Goal: Task Accomplishment & Management: Use online tool/utility

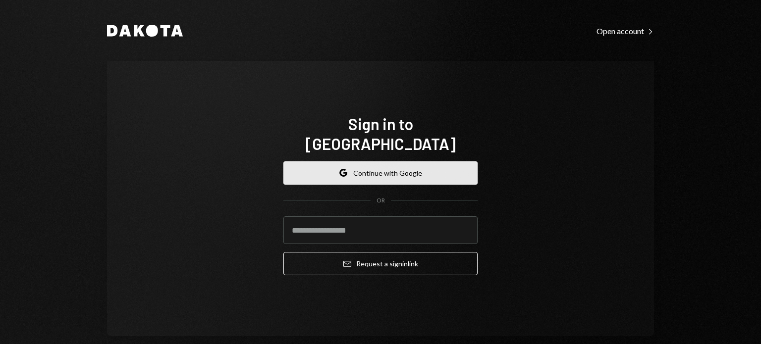
click at [390, 168] on button "Google Continue with Google" at bounding box center [380, 173] width 194 height 23
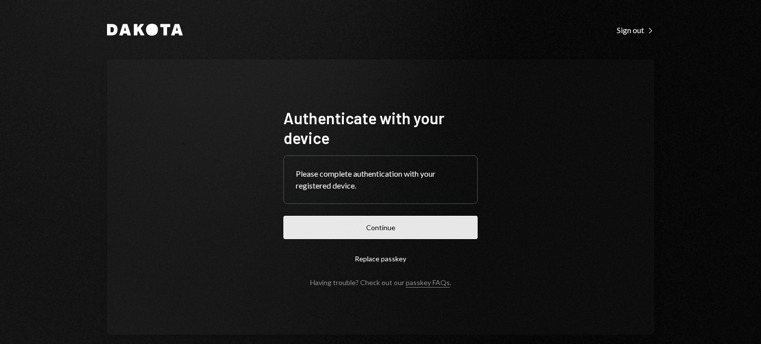
click at [366, 223] on button "Continue" at bounding box center [380, 227] width 194 height 23
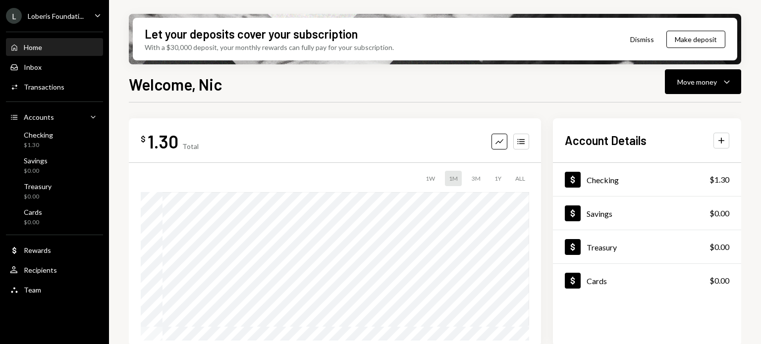
click at [83, 14] on div "L Loberis Foundati... Caret Down" at bounding box center [54, 16] width 109 height 16
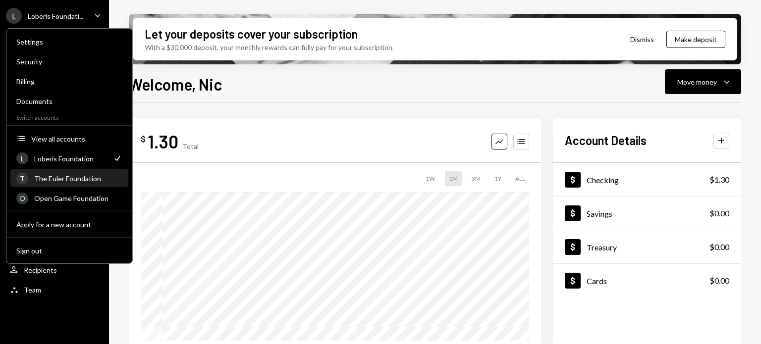
click at [77, 179] on div "The Euler Foundation" at bounding box center [78, 178] width 88 height 8
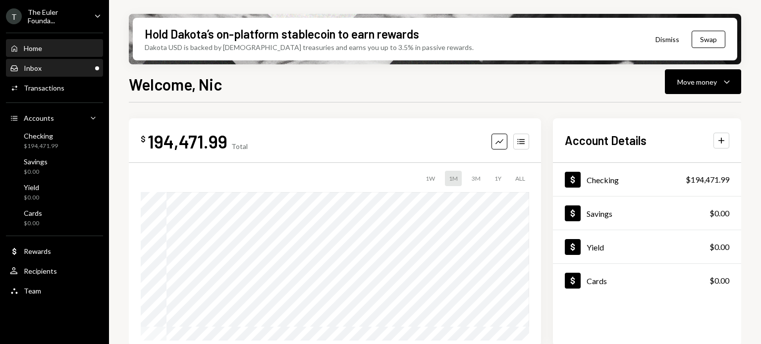
click at [61, 65] on div "Inbox Inbox" at bounding box center [54, 68] width 89 height 9
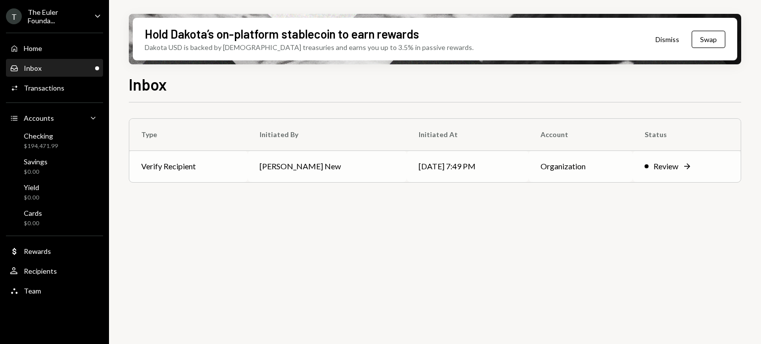
click at [664, 170] on div "Review" at bounding box center [666, 167] width 25 height 12
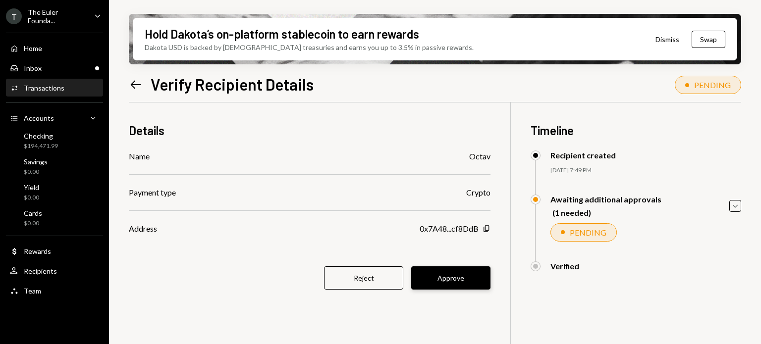
click at [462, 277] on button "Approve" at bounding box center [450, 278] width 79 height 23
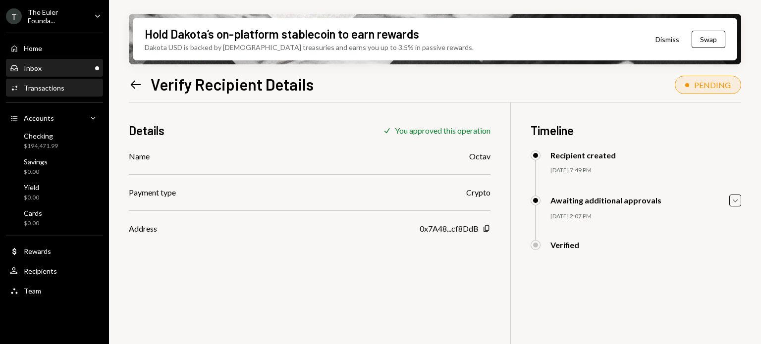
click at [77, 66] on div "Inbox Inbox" at bounding box center [54, 68] width 89 height 9
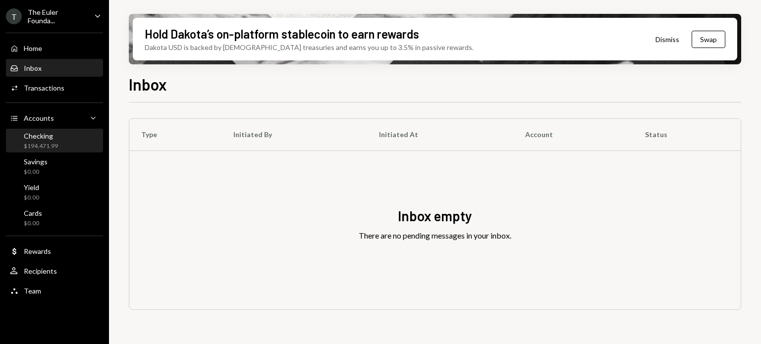
click at [64, 144] on div "Checking $194,471.99" at bounding box center [54, 141] width 89 height 19
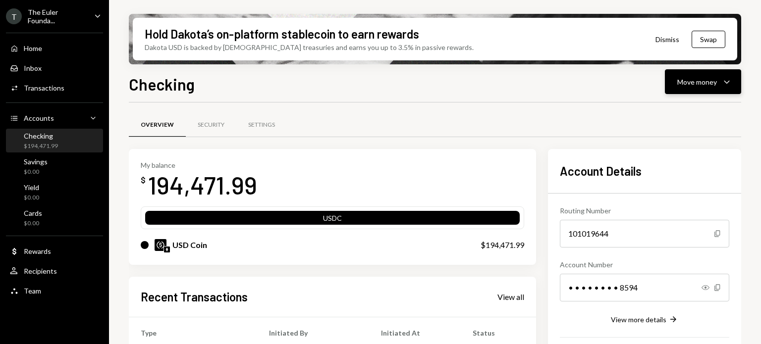
click at [721, 87] on icon "Caret Down" at bounding box center [727, 82] width 12 height 12
click at [694, 106] on div "Withdraw Send" at bounding box center [687, 112] width 99 height 22
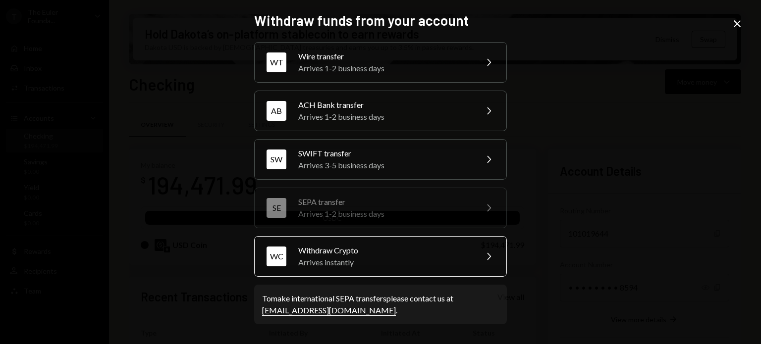
click at [357, 262] on div "Arrives instantly" at bounding box center [384, 263] width 172 height 12
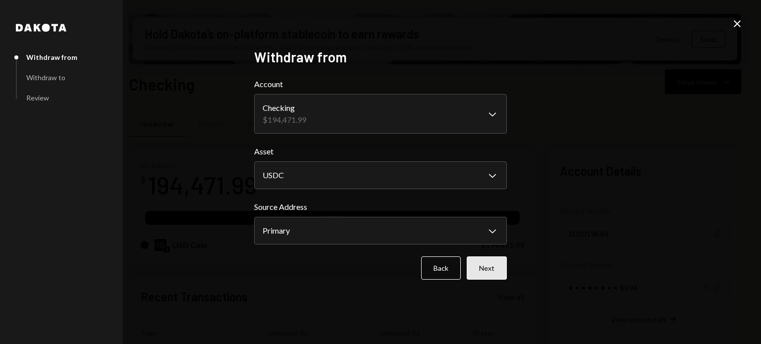
click at [501, 266] on button "Next" at bounding box center [487, 268] width 40 height 23
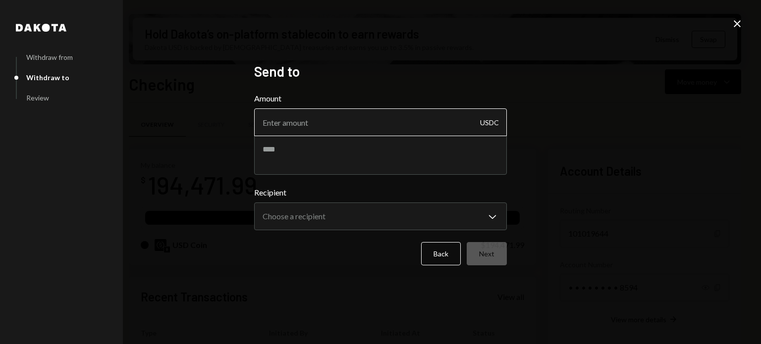
click at [334, 124] on input "Amount" at bounding box center [380, 123] width 253 height 28
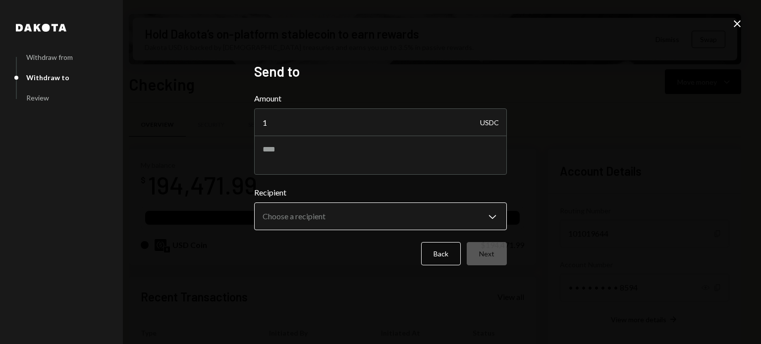
type input "1"
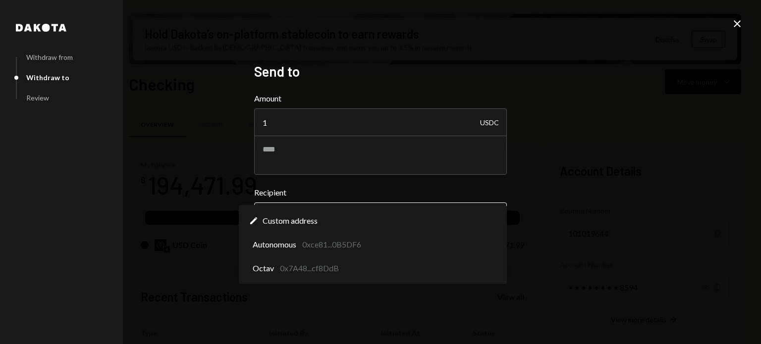
click at [315, 214] on body "T The Euler Founda... Caret Down Home Home Inbox Inbox Activities Transactions …" at bounding box center [380, 172] width 761 height 344
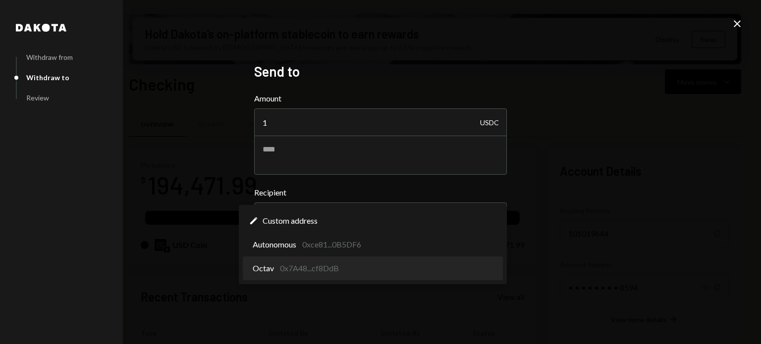
select select "**********"
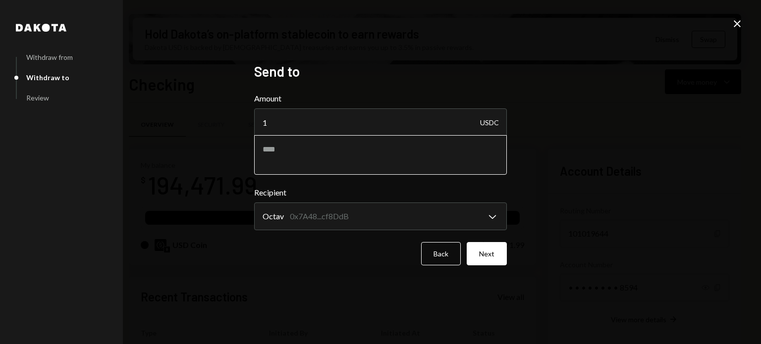
click at [334, 169] on textarea at bounding box center [380, 155] width 253 height 40
type textarea "****"
click at [494, 250] on button "Next" at bounding box center [487, 253] width 40 height 23
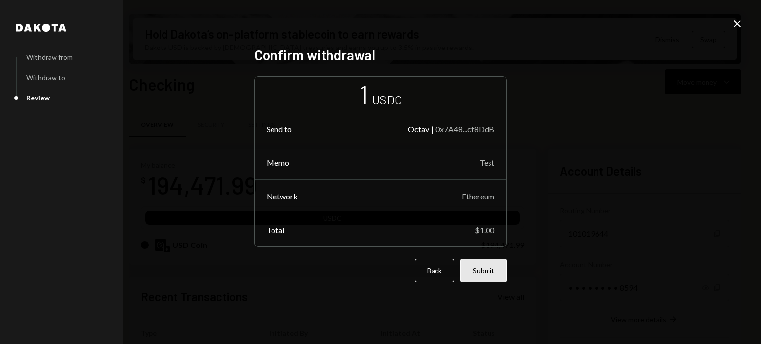
click at [494, 281] on button "Submit" at bounding box center [483, 270] width 47 height 23
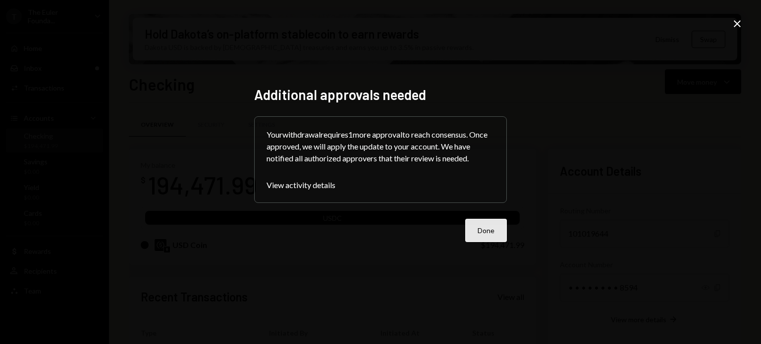
click at [487, 229] on button "Done" at bounding box center [486, 230] width 42 height 23
